Goal: Transaction & Acquisition: Purchase product/service

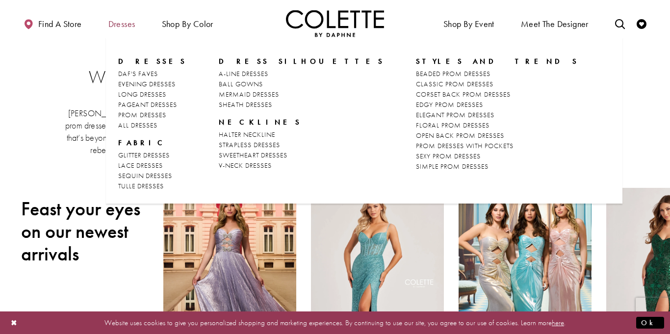
click at [131, 23] on span "Dresses" at bounding box center [121, 24] width 27 height 10
click at [160, 122] on link "ALL DRESSES" at bounding box center [152, 125] width 69 height 10
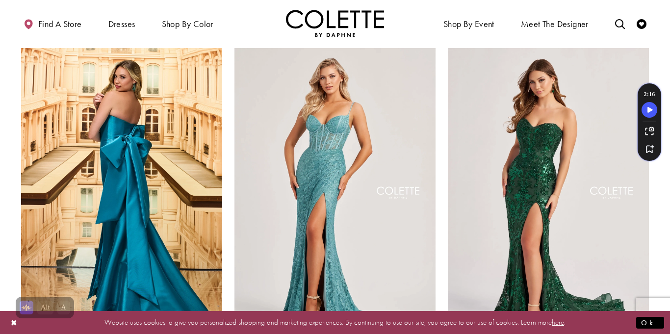
scroll to position [52, 0]
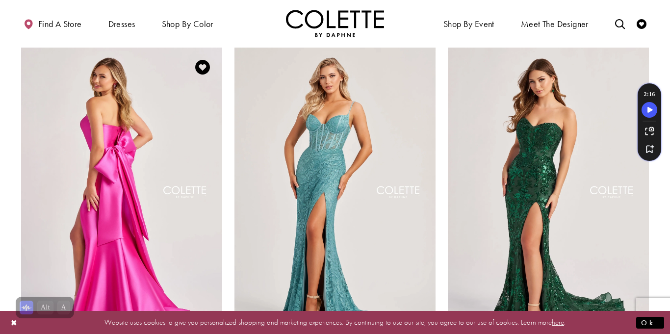
drag, startPoint x: 0, startPoint y: 0, endPoint x: 160, endPoint y: 122, distance: 200.9
click at [160, 122] on img "Visit Colette by Daphne Style No. CL8470 Page" at bounding box center [121, 194] width 201 height 292
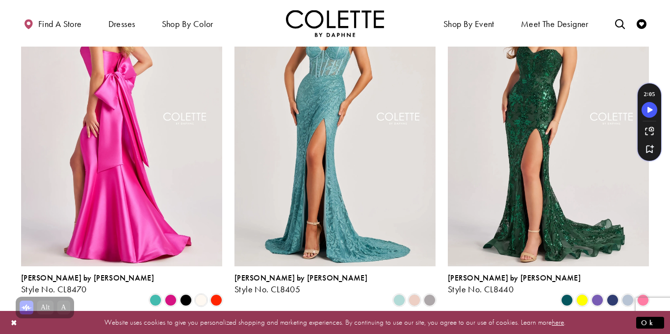
scroll to position [0, 0]
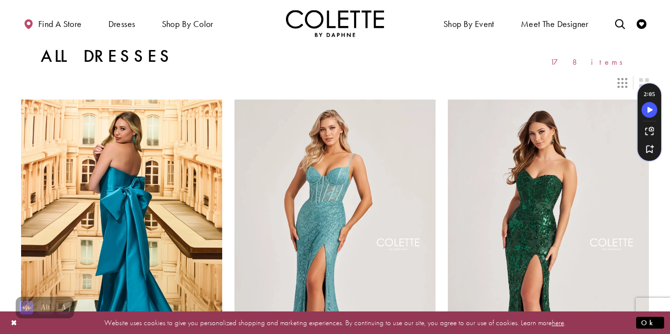
click at [621, 82] on icon "Switch layout to 3 columns" at bounding box center [623, 83] width 10 height 10
click at [644, 81] on icon "Switch layout to 2 columns" at bounding box center [644, 83] width 10 height 10
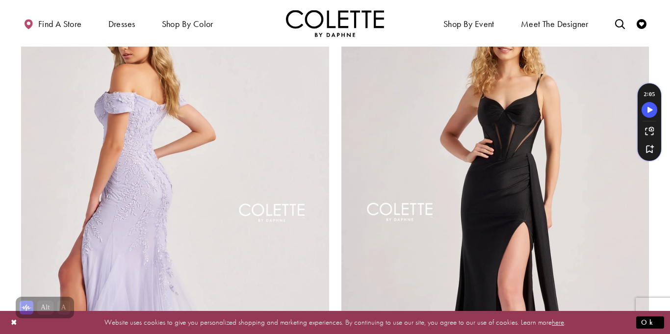
scroll to position [1117, 0]
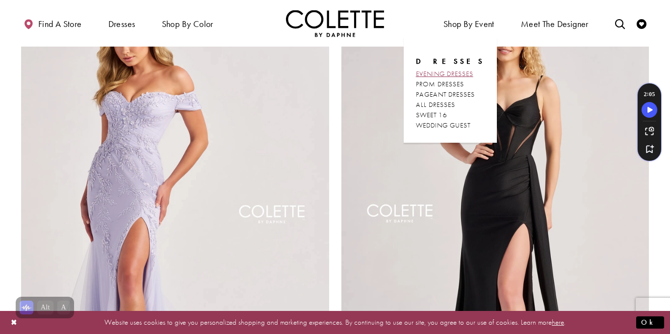
click at [448, 74] on span "EVENING DRESSES" at bounding box center [444, 73] width 57 height 9
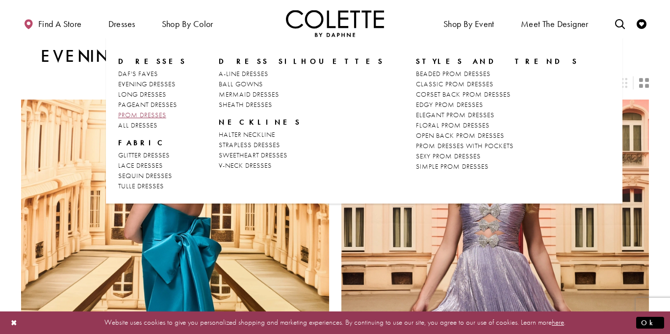
click at [142, 114] on span "PROM DRESSES" at bounding box center [142, 114] width 48 height 9
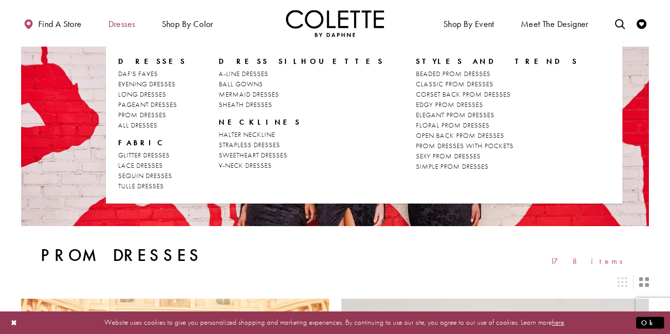
click at [119, 29] on span "Dresses" at bounding box center [122, 23] width 32 height 27
click at [132, 127] on span "ALL DRESSES" at bounding box center [137, 125] width 39 height 9
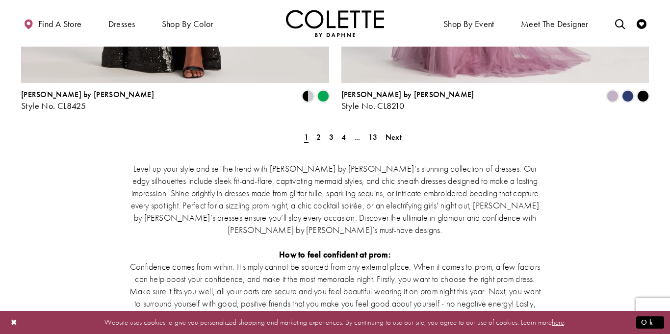
scroll to position [3493, 0]
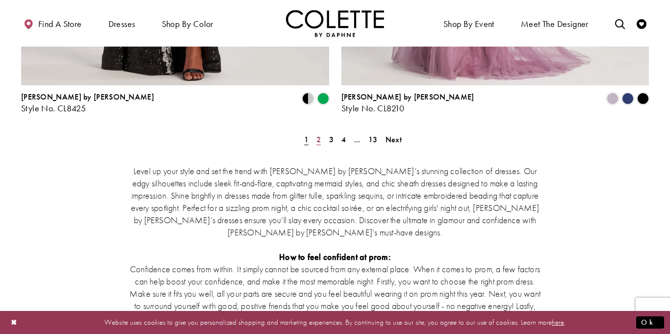
click at [319, 138] on span "2" at bounding box center [318, 139] width 4 height 10
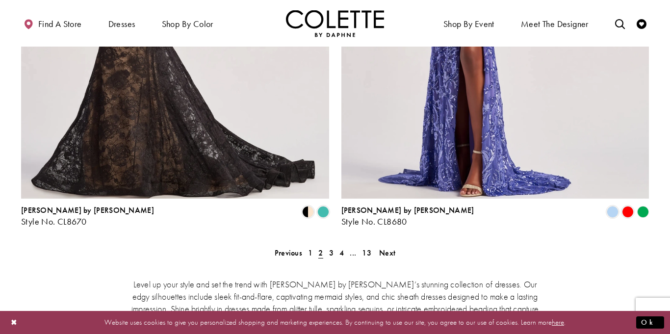
scroll to position [3382, 0]
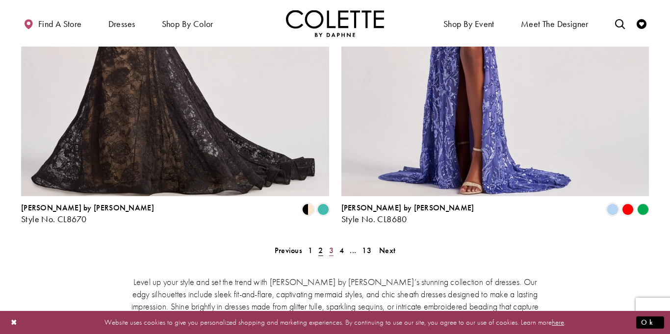
click at [331, 250] on span "3" at bounding box center [331, 250] width 4 height 10
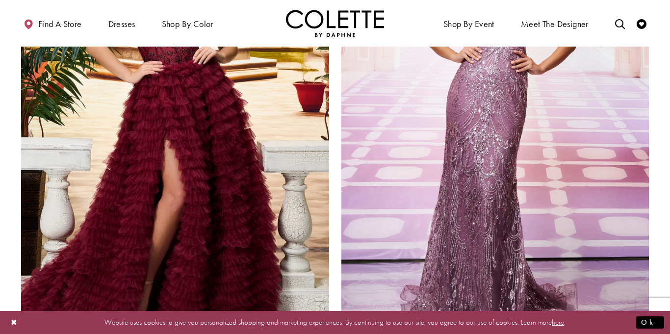
scroll to position [1989, 0]
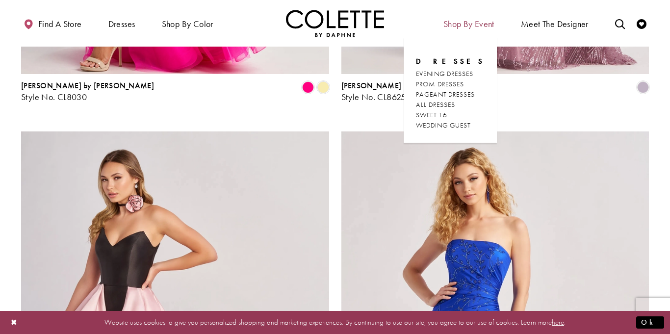
click at [475, 20] on span "Shop By Event" at bounding box center [468, 24] width 51 height 10
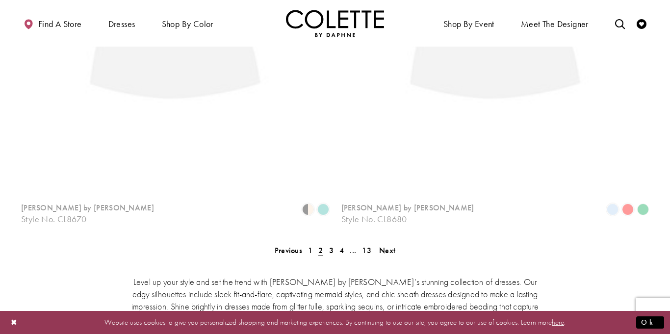
scroll to position [53, 0]
